Goal: Information Seeking & Learning: Learn about a topic

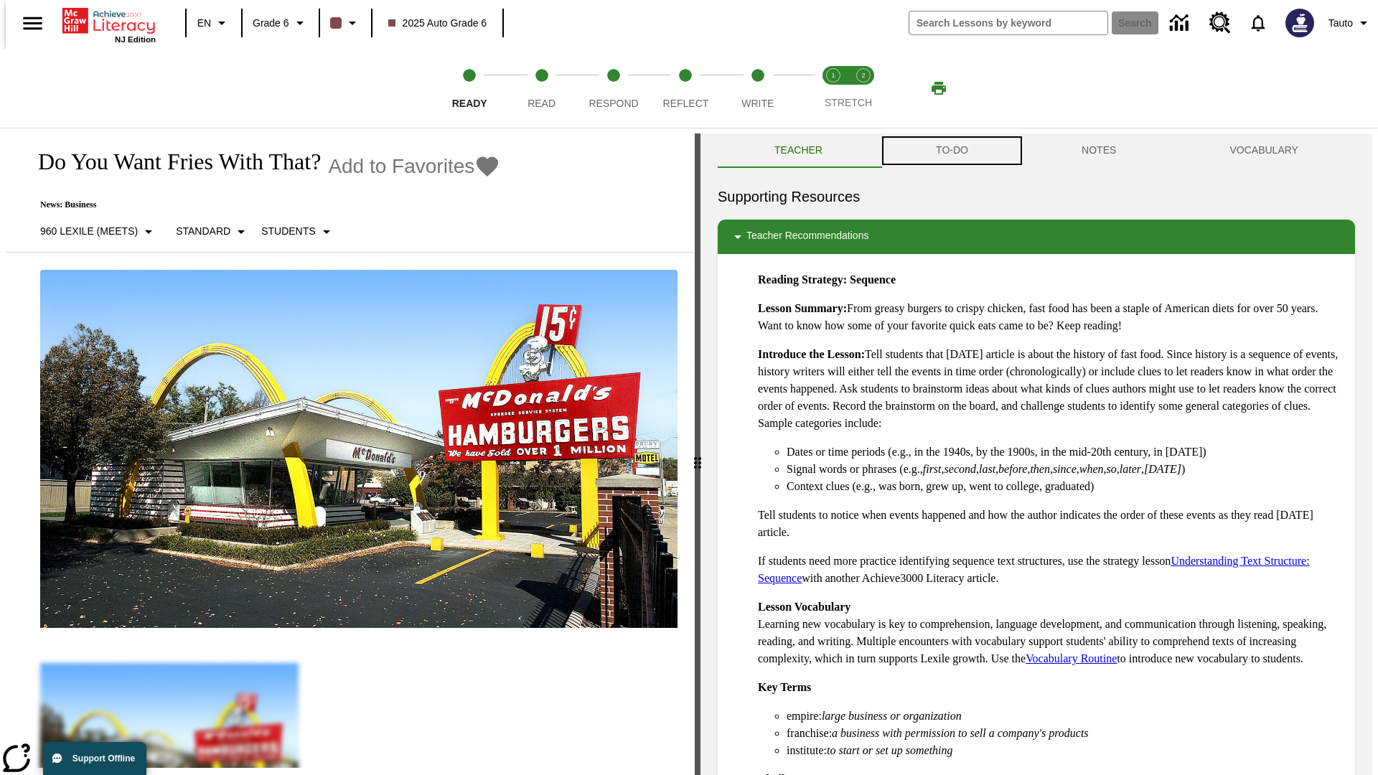
click at [951, 151] on button "TO-DO" at bounding box center [952, 150] width 146 height 34
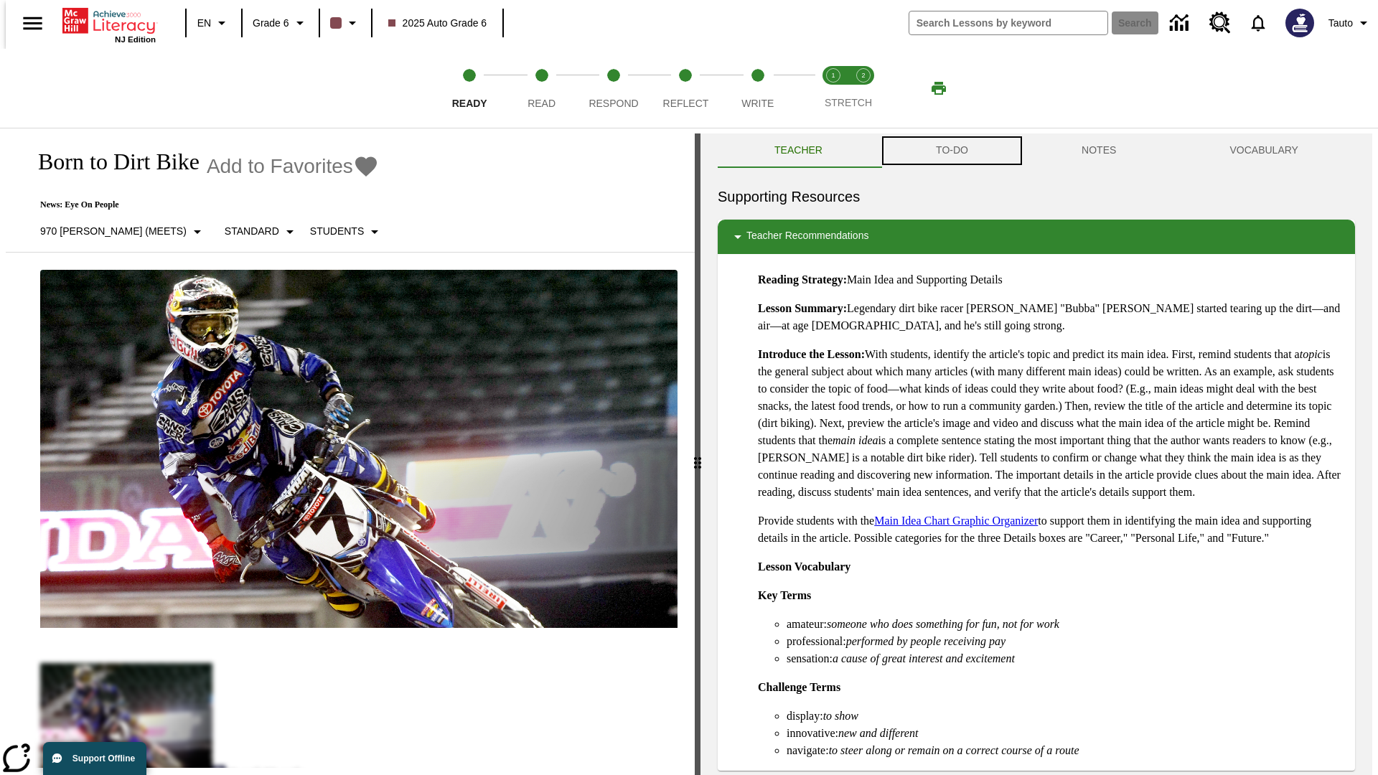
click at [951, 151] on button "TO-DO" at bounding box center [952, 150] width 146 height 34
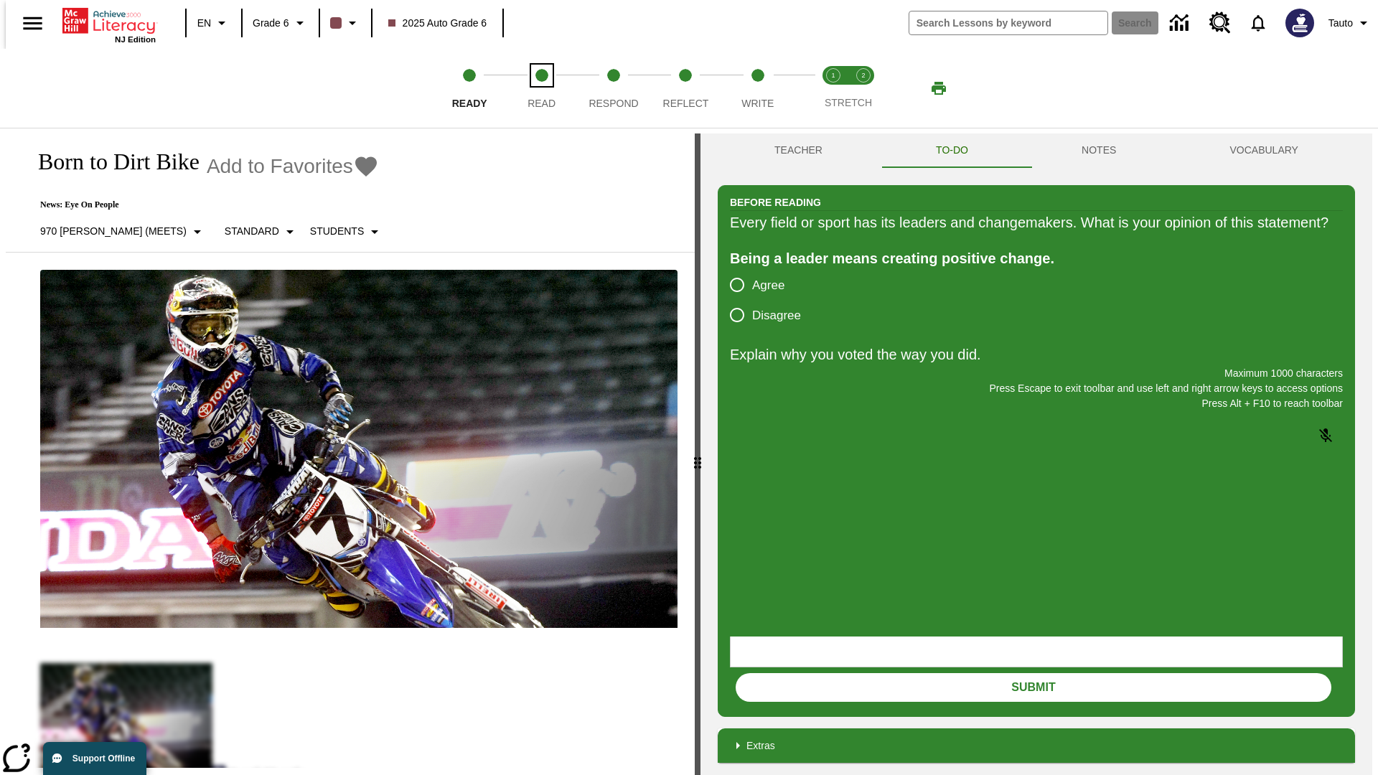
click at [541, 88] on span "Read" at bounding box center [541, 98] width 28 height 26
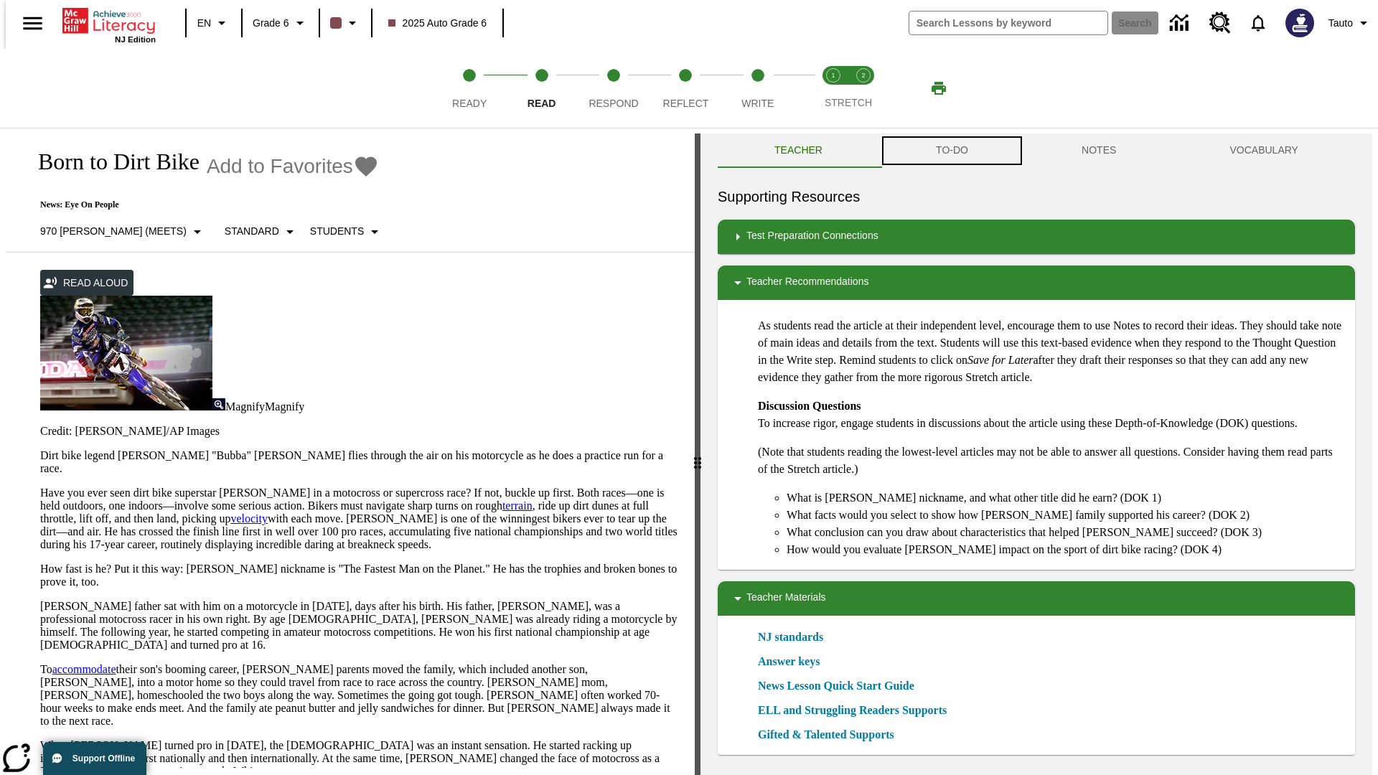
scroll to position [1, 0]
click at [951, 151] on button "TO-DO" at bounding box center [952, 150] width 146 height 34
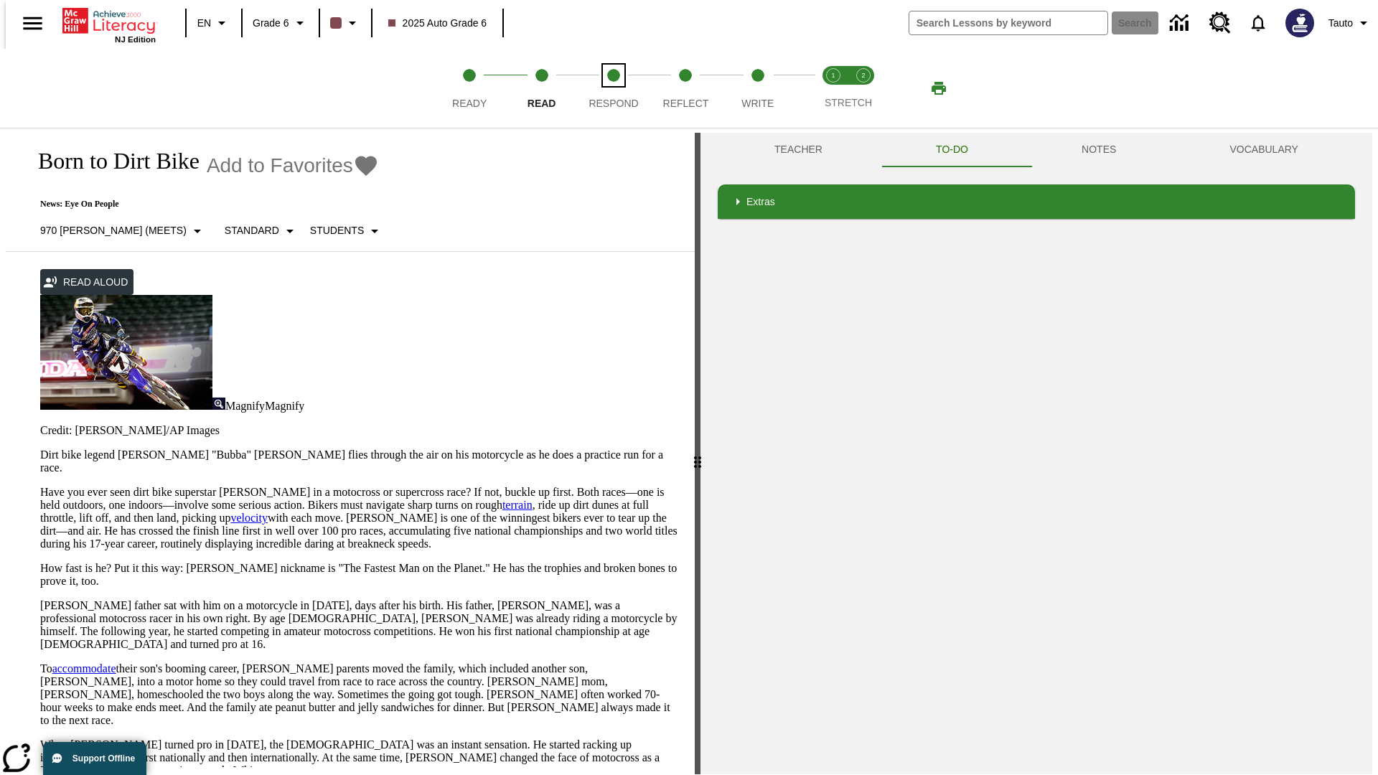
click at [614, 88] on span "Respond" at bounding box center [613, 98] width 50 height 26
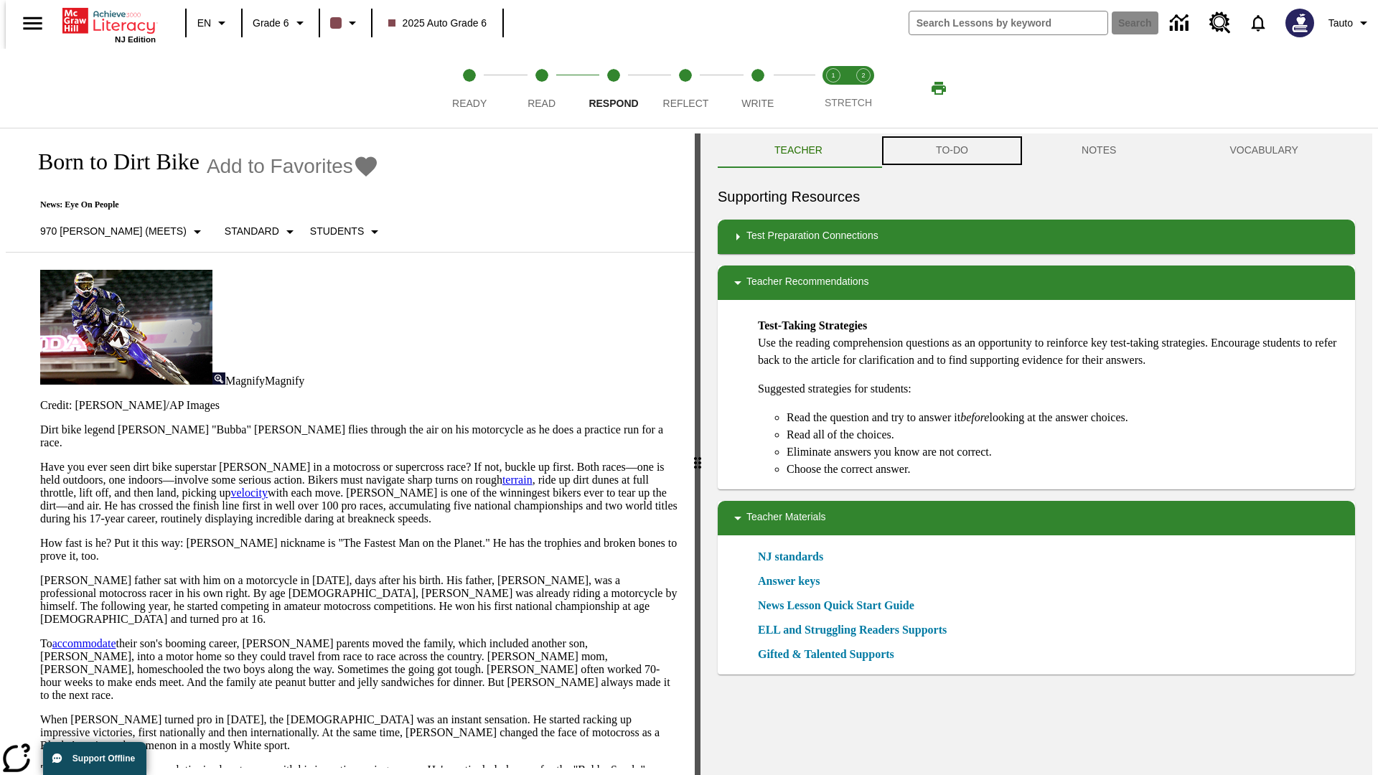
scroll to position [1, 0]
